Goal: Find specific page/section: Find specific page/section

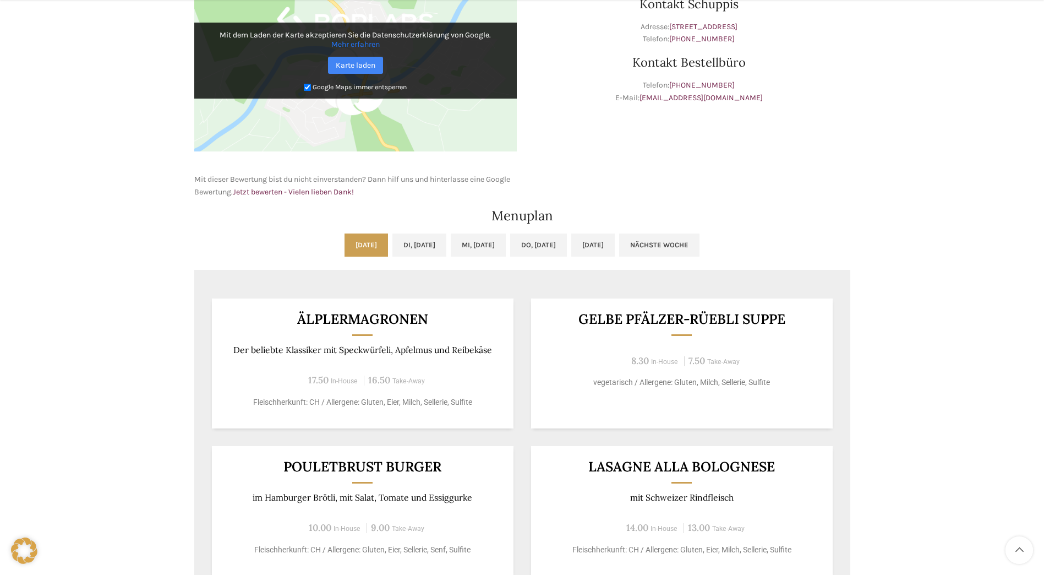
scroll to position [385, 0]
click at [400, 249] on link "Di, [DATE]" at bounding box center [419, 244] width 54 height 23
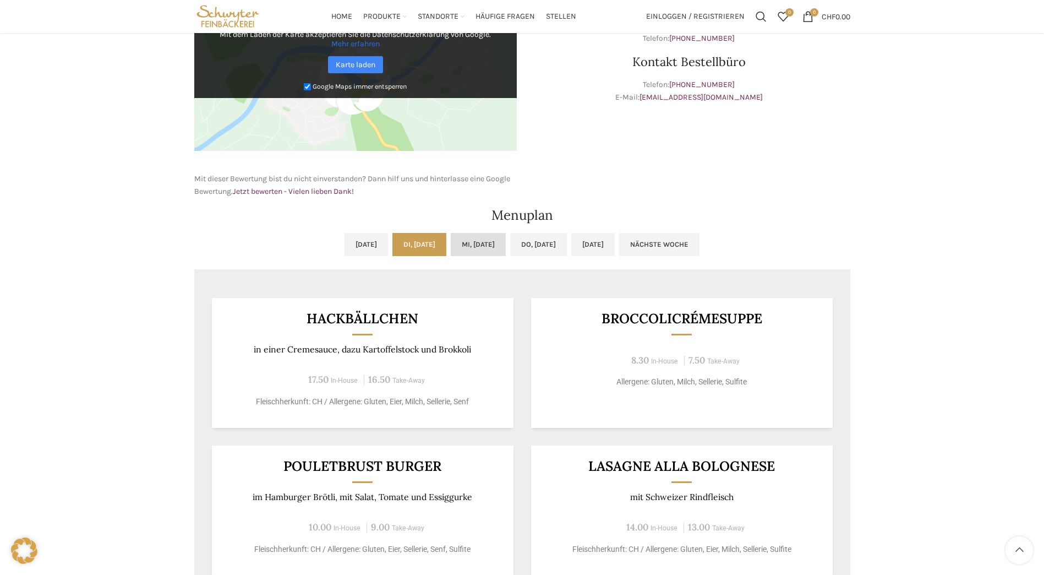
click at [472, 242] on link "Mi, [DATE]" at bounding box center [478, 244] width 55 height 23
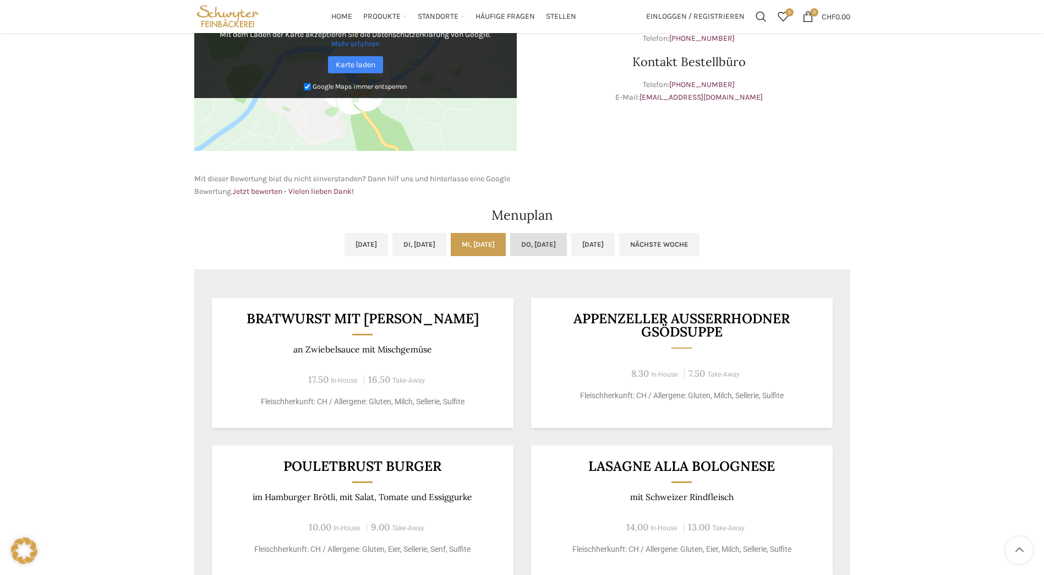
click at [559, 243] on link "Do, [DATE]" at bounding box center [538, 244] width 57 height 23
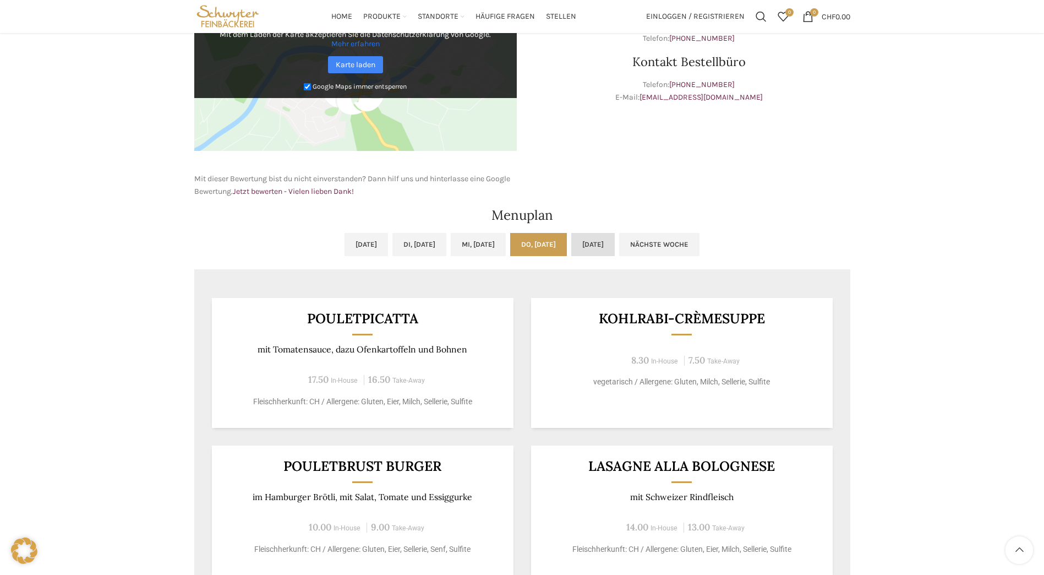
click at [615, 242] on link "[DATE]" at bounding box center [592, 244] width 43 height 23
click at [562, 240] on link "Do, [DATE]" at bounding box center [538, 244] width 57 height 23
click at [474, 241] on link "Mi, [DATE]" at bounding box center [478, 244] width 55 height 23
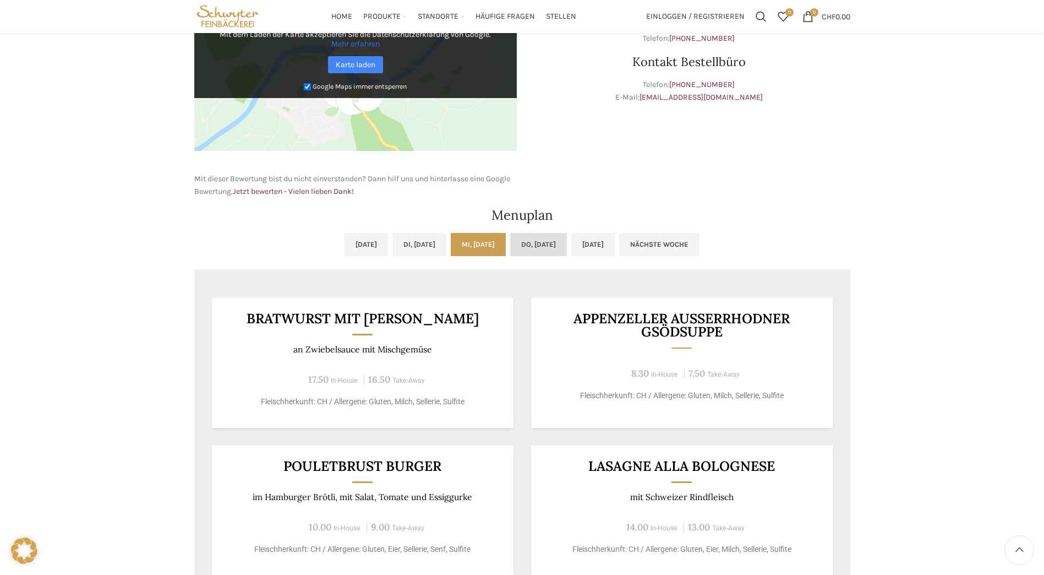
click at [549, 241] on link "Do, [DATE]" at bounding box center [538, 244] width 57 height 23
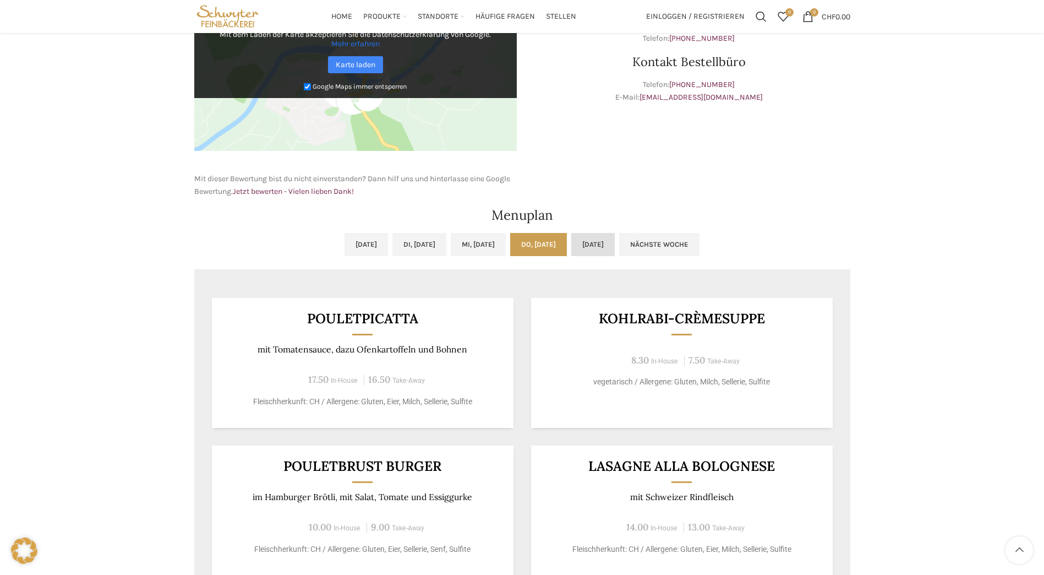
click at [615, 238] on link "[DATE]" at bounding box center [592, 244] width 43 height 23
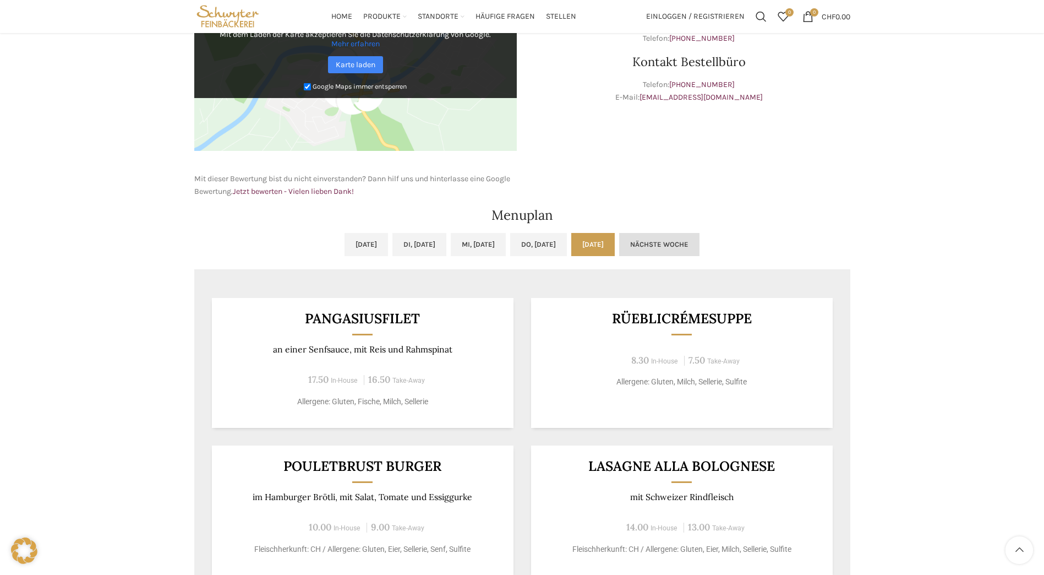
click at [694, 242] on link "Nächste Woche" at bounding box center [659, 244] width 80 height 23
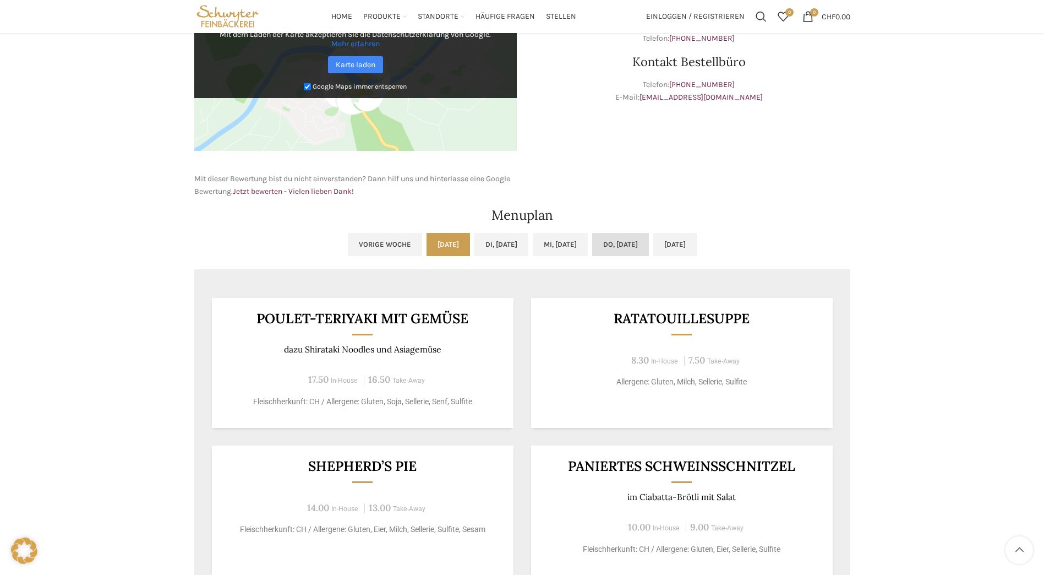
click at [632, 244] on link "Do, [DATE]" at bounding box center [620, 244] width 57 height 23
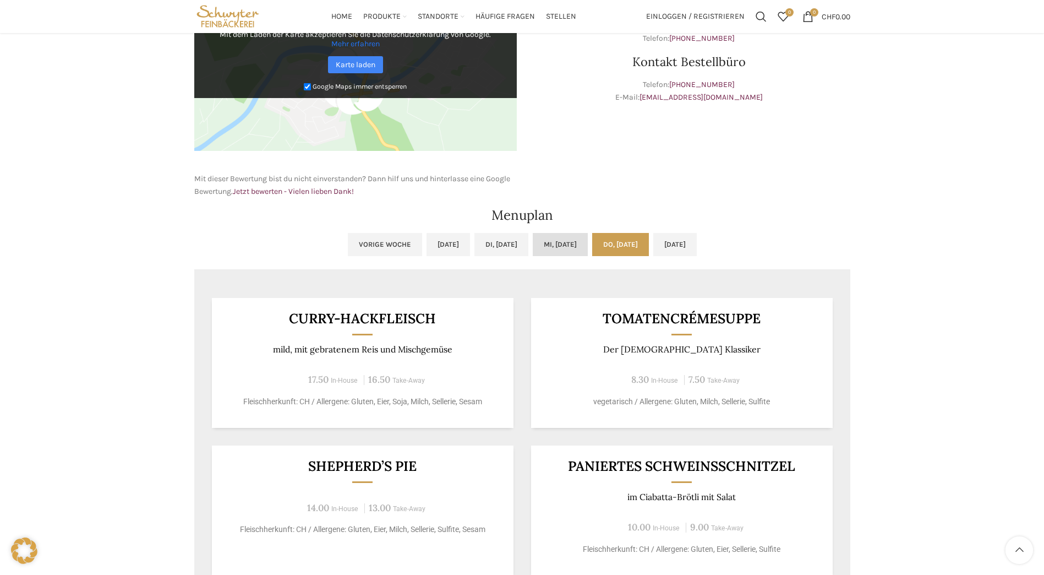
click at [566, 244] on link "Mi, [DATE]" at bounding box center [560, 244] width 55 height 23
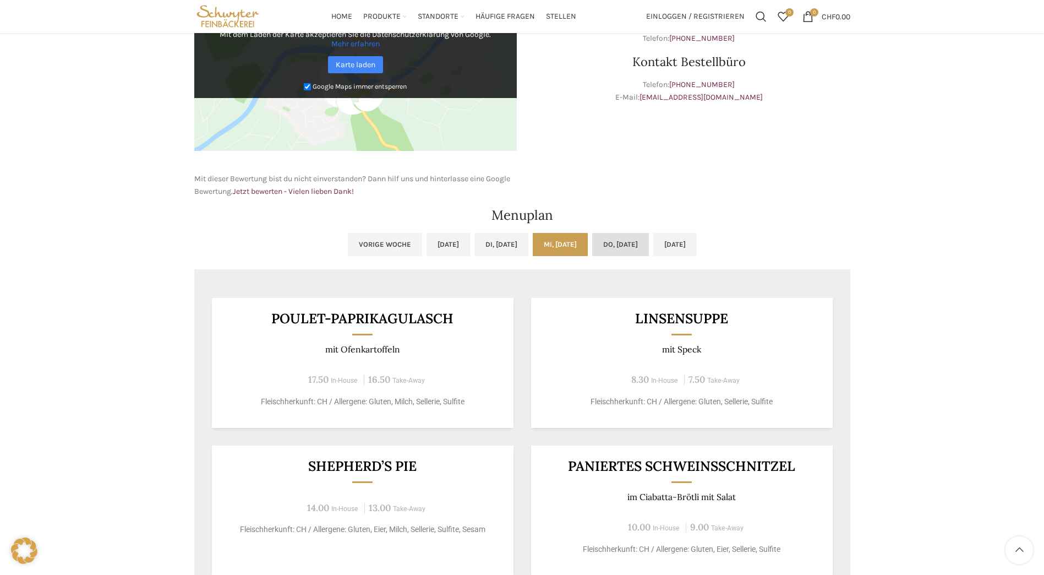
click at [624, 238] on link "Do, [DATE]" at bounding box center [620, 244] width 57 height 23
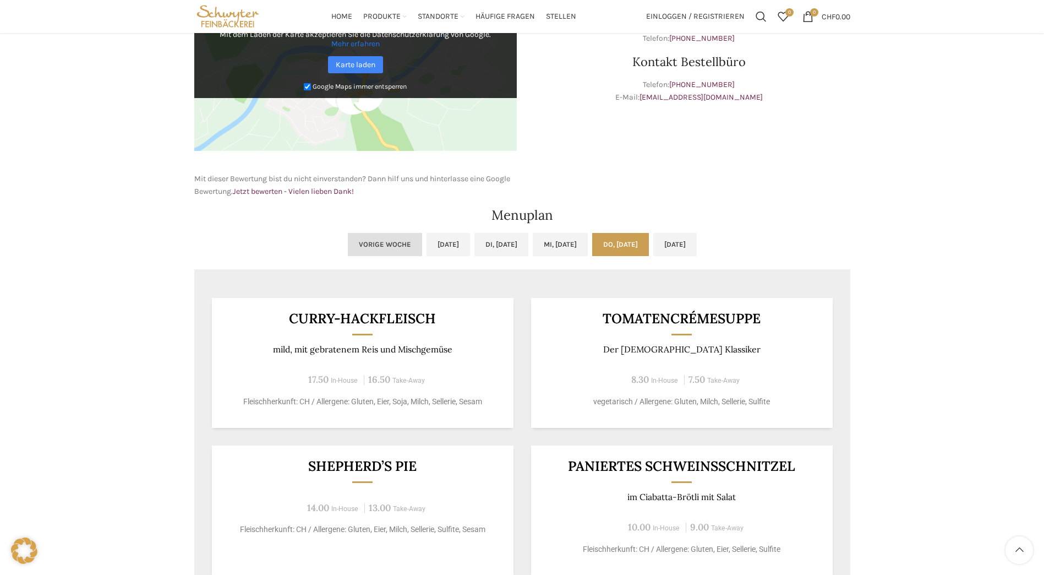
click at [348, 242] on link "Vorige Woche" at bounding box center [385, 244] width 74 height 23
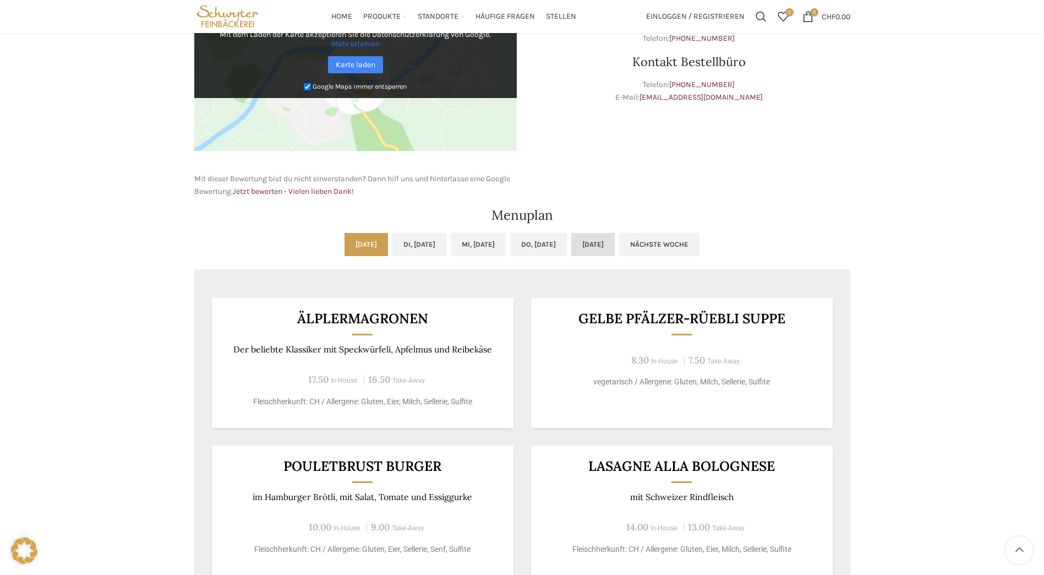
click at [615, 242] on link "[DATE]" at bounding box center [592, 244] width 43 height 23
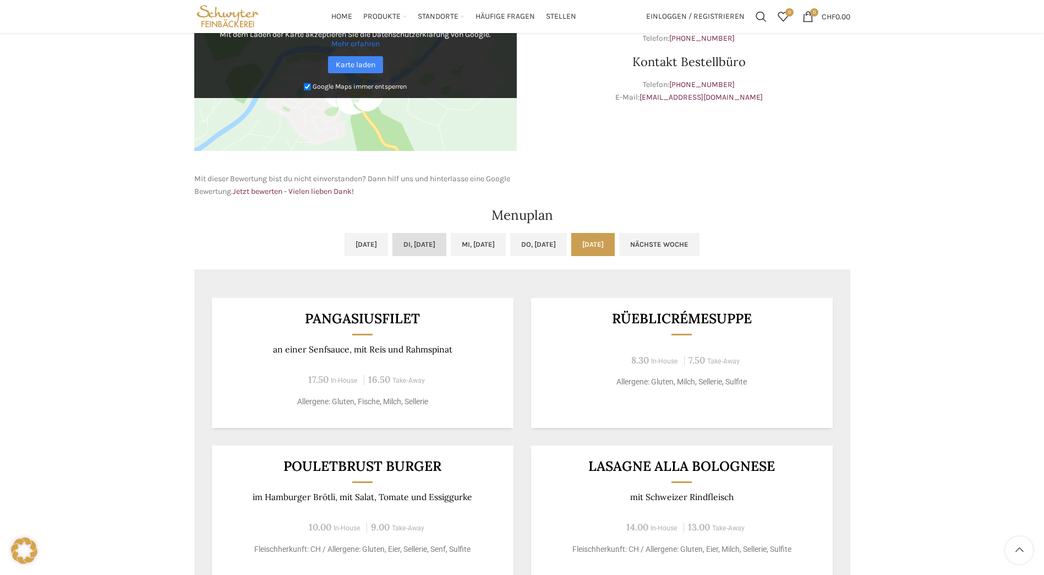
click at [424, 241] on link "Di, [DATE]" at bounding box center [419, 244] width 54 height 23
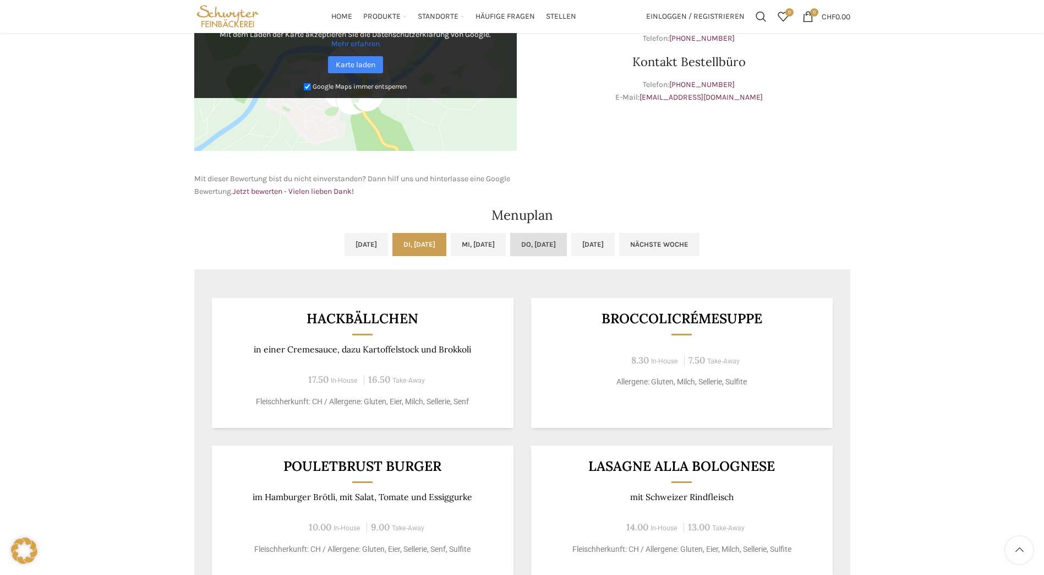
click at [551, 245] on link "Do, [DATE]" at bounding box center [538, 244] width 57 height 23
click at [497, 245] on link "Mi, [DATE]" at bounding box center [478, 244] width 55 height 23
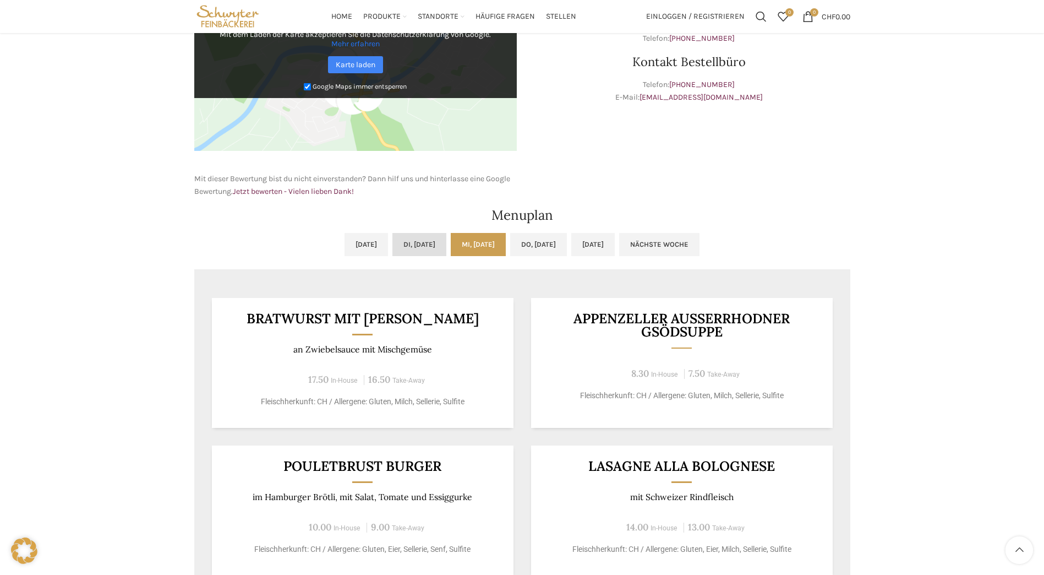
click at [412, 243] on link "Di, [DATE]" at bounding box center [419, 244] width 54 height 23
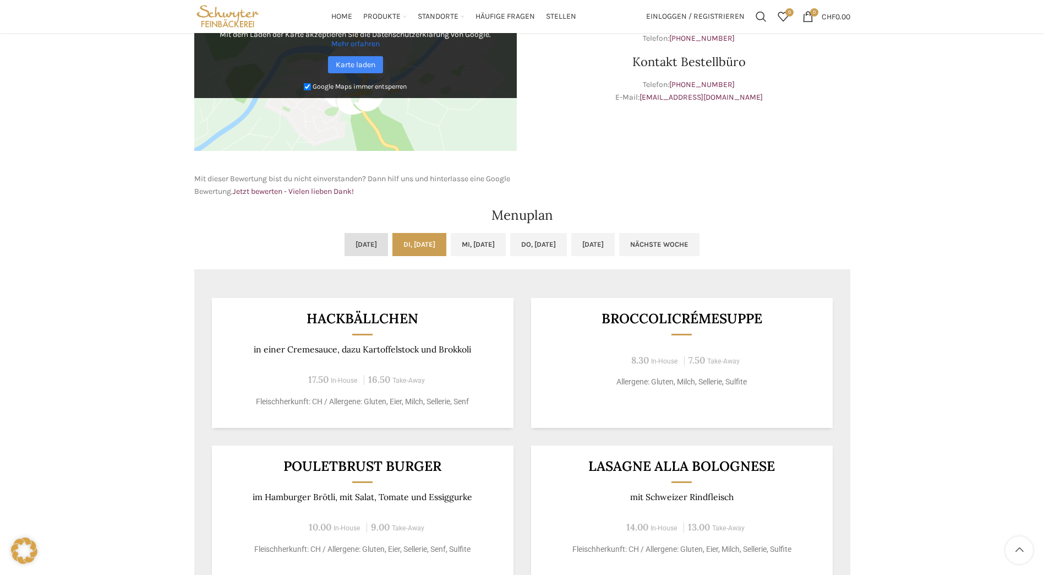
click at [345, 243] on link "[DATE]" at bounding box center [366, 244] width 43 height 23
click at [392, 239] on link "Di, [DATE]" at bounding box center [419, 244] width 54 height 23
